Goal: Task Accomplishment & Management: Manage account settings

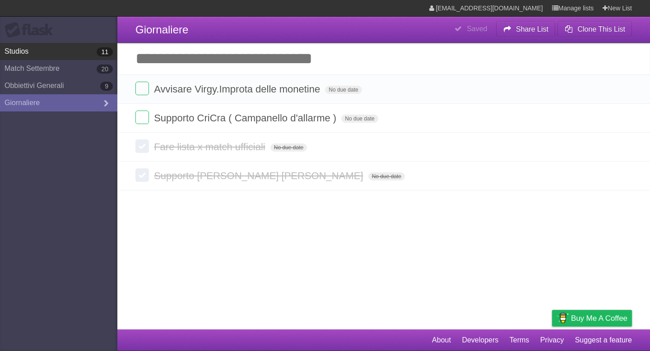
click at [56, 45] on link "Studios 11" at bounding box center [58, 51] width 117 height 17
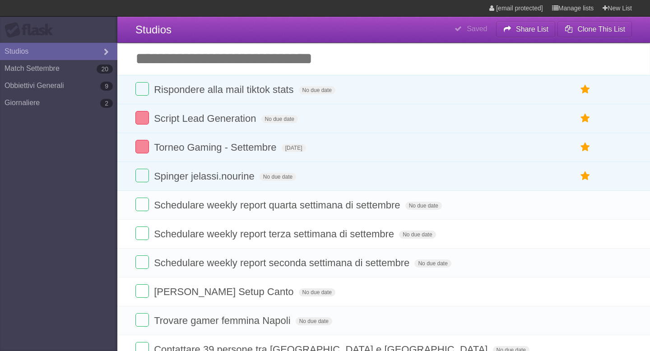
type span "[DATE]"
click at [54, 65] on link "Match [DATE]" at bounding box center [58, 68] width 117 height 17
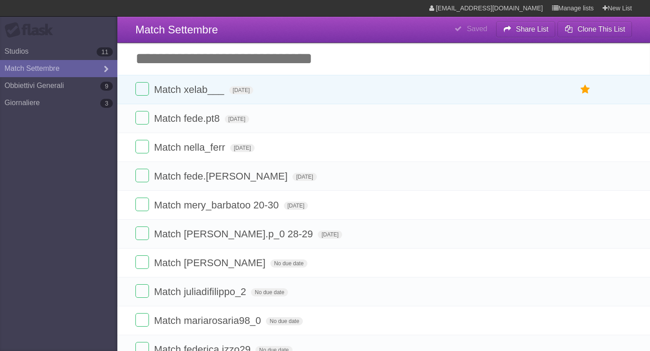
type span "[DATE]"
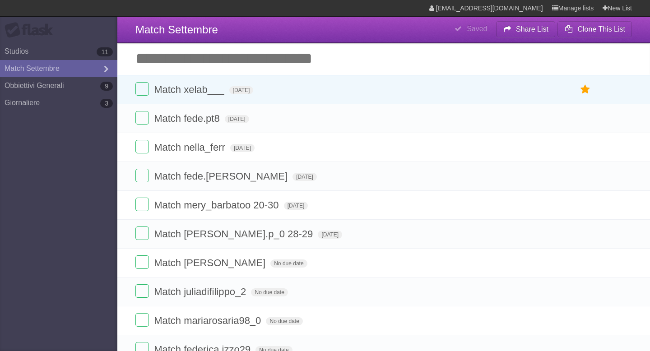
type span "[DATE]"
